Goal: Find specific page/section: Find specific page/section

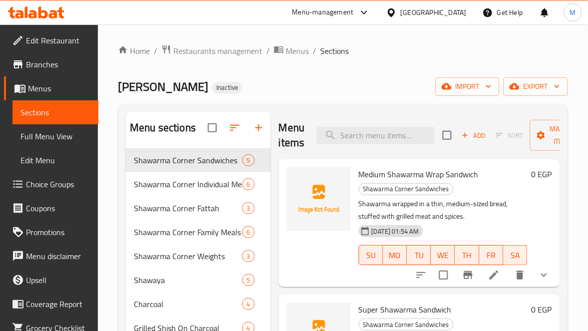
click at [462, 8] on div "[GEOGRAPHIC_DATA]" at bounding box center [434, 12] width 66 height 11
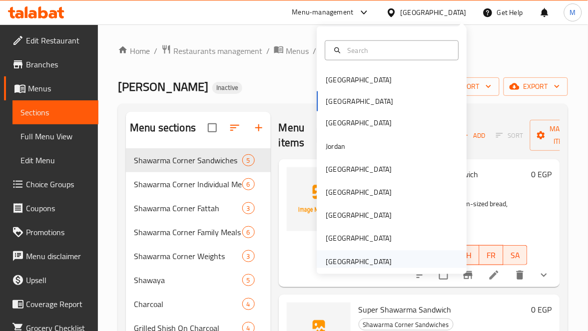
click at [374, 264] on div "[GEOGRAPHIC_DATA]" at bounding box center [359, 262] width 66 height 11
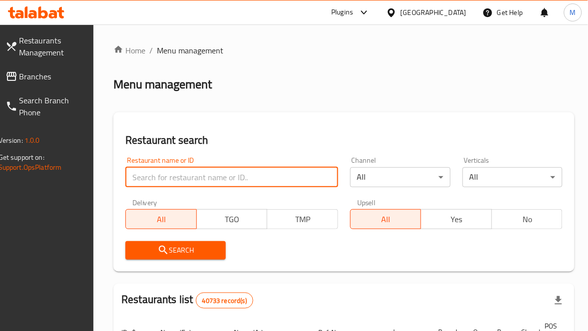
click at [221, 173] on input "search" at bounding box center [231, 177] width 213 height 20
paste input "مطعم خبزة يدوه"
type input "مطعم خبزة يدوه"
click button "Search" at bounding box center [175, 250] width 100 height 18
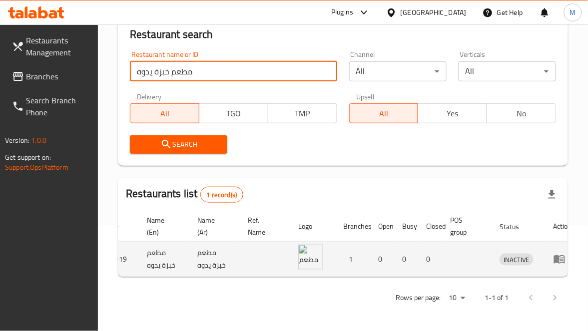
scroll to position [0, 34]
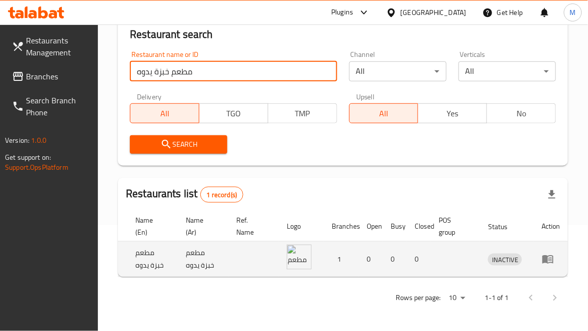
click at [554, 253] on link "enhanced table" at bounding box center [551, 259] width 18 height 12
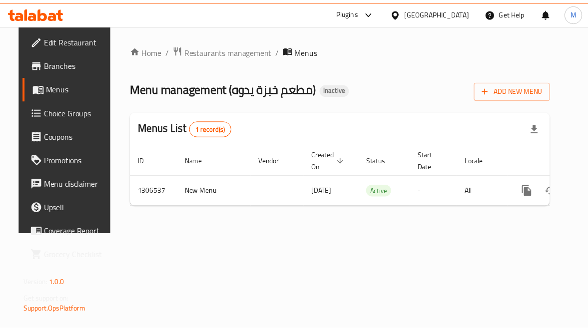
scroll to position [0, 36]
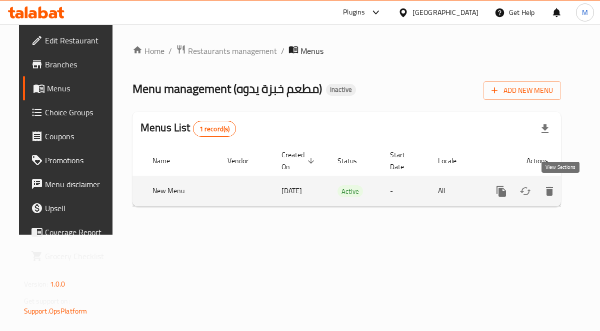
click at [569, 191] on icon "enhanced table" at bounding box center [573, 191] width 9 height 9
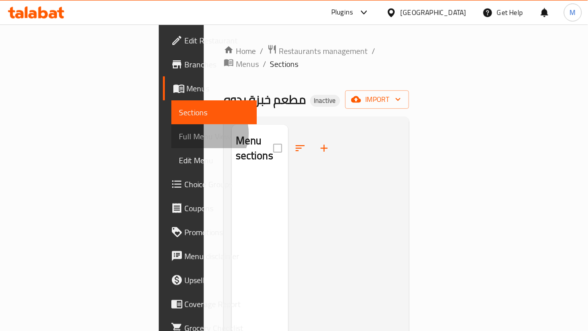
click at [179, 133] on span "Full Menu View" at bounding box center [214, 136] width 70 height 12
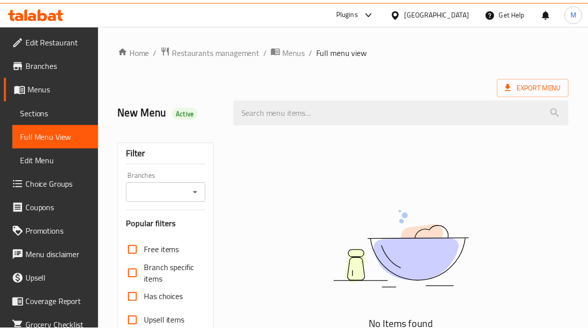
scroll to position [200, 0]
